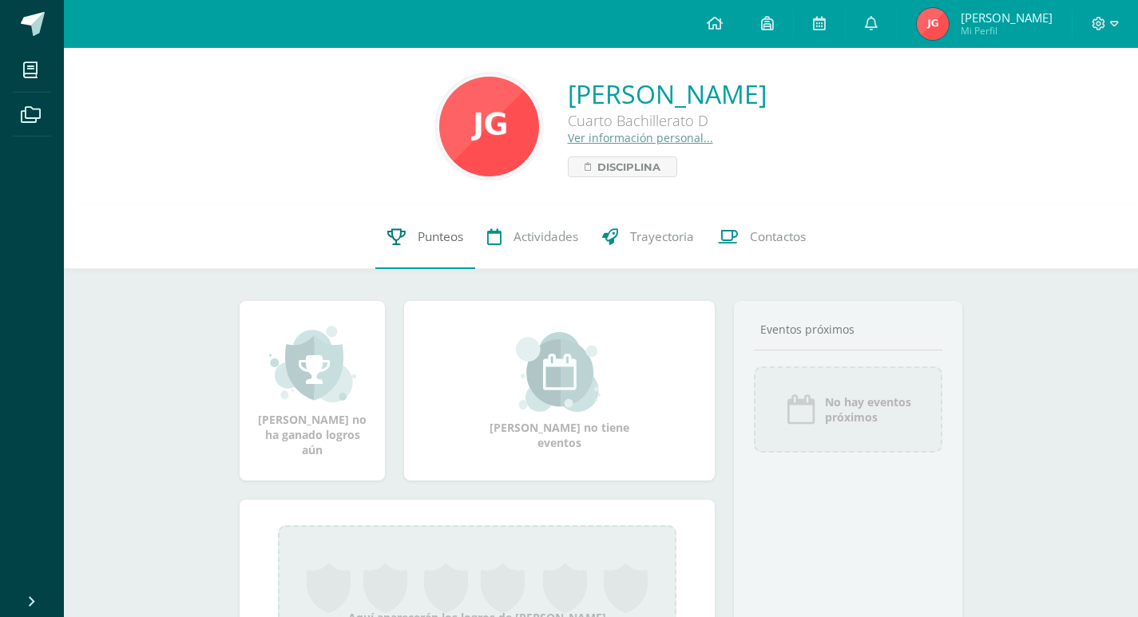
click at [409, 236] on link "Punteos" at bounding box center [425, 237] width 100 height 64
